Goal: Task Accomplishment & Management: Manage account settings

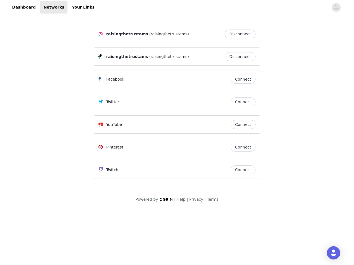
click at [177, 104] on div "Twitter" at bounding box center [164, 102] width 132 height 7
click at [177, 7] on div at bounding box center [213, 7] width 230 height 12
click at [336, 7] on icon "avatar" at bounding box center [335, 7] width 5 height 9
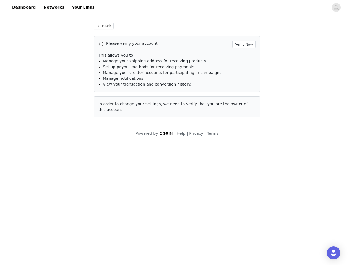
click at [241, 57] on p "This allows you to:" at bounding box center [176, 55] width 157 height 6
click at [243, 79] on li "Manage notifications." at bounding box center [179, 79] width 153 height 6
click at [243, 102] on span "In order to change your settings, we need to verify that you are the owner of t…" at bounding box center [172, 107] width 149 height 10
